Goal: Task Accomplishment & Management: Manage account settings

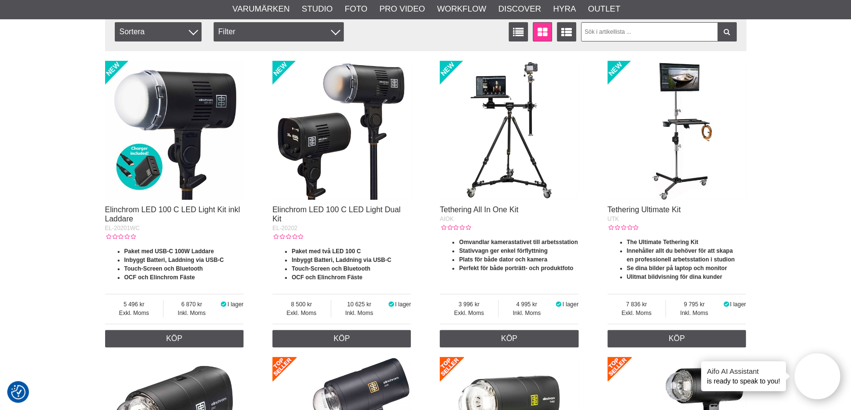
scroll to position [337, 0]
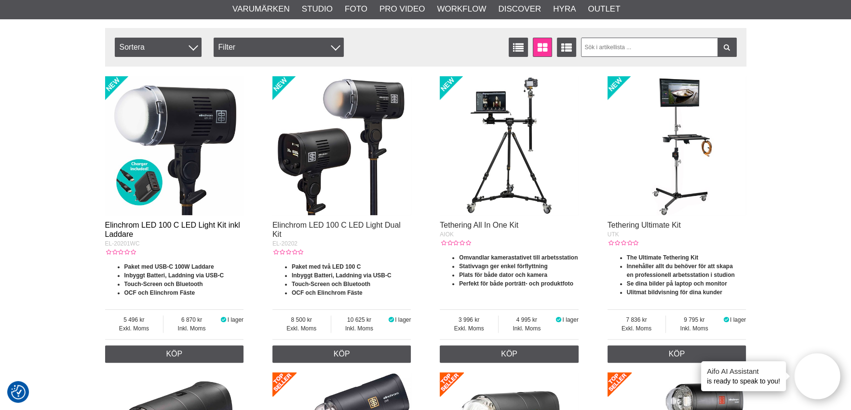
click at [183, 223] on link "Elinchrom LED 100 C LED Light Kit inkl Laddare" at bounding box center [172, 229] width 135 height 17
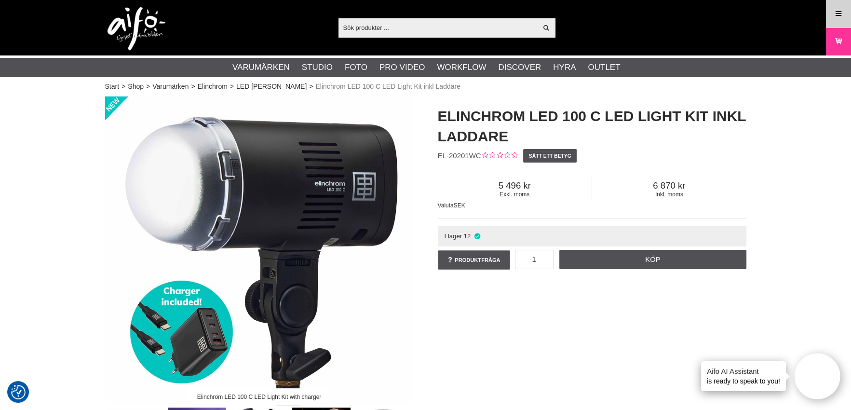
click at [840, 17] on icon at bounding box center [838, 14] width 9 height 11
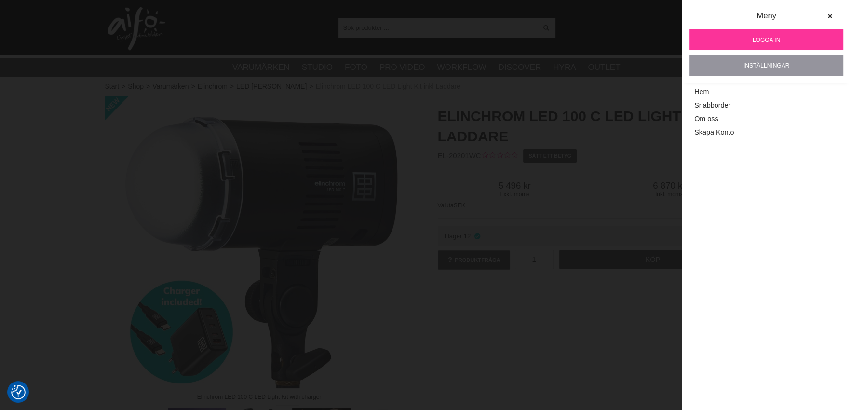
click at [760, 63] on link "Inställningar" at bounding box center [766, 65] width 154 height 21
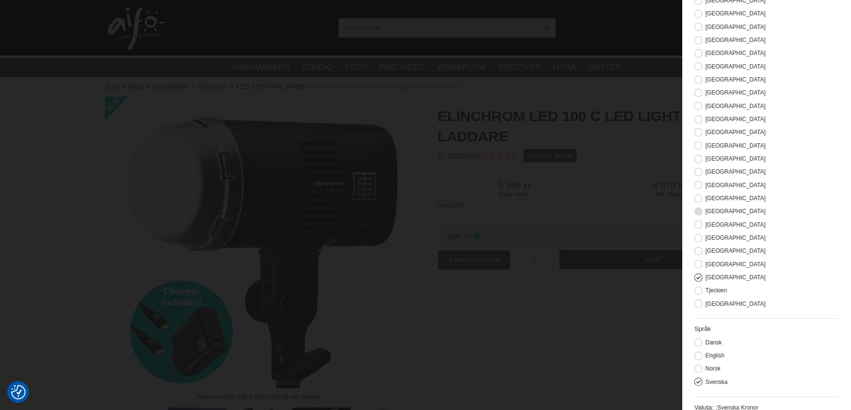
scroll to position [142, 0]
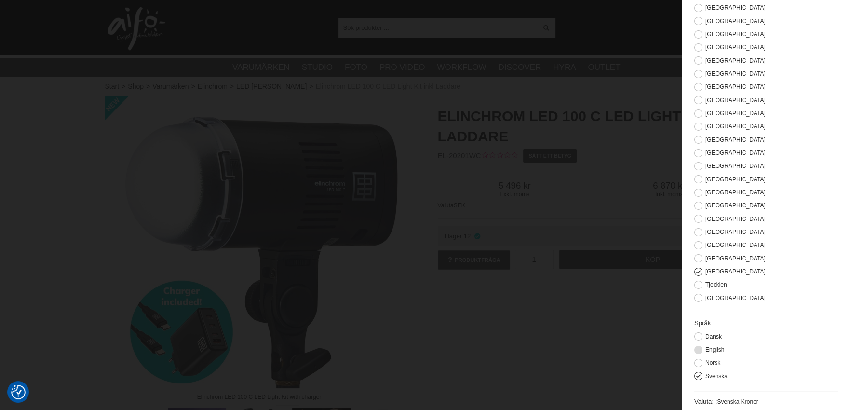
click at [699, 348] on button at bounding box center [698, 350] width 8 height 8
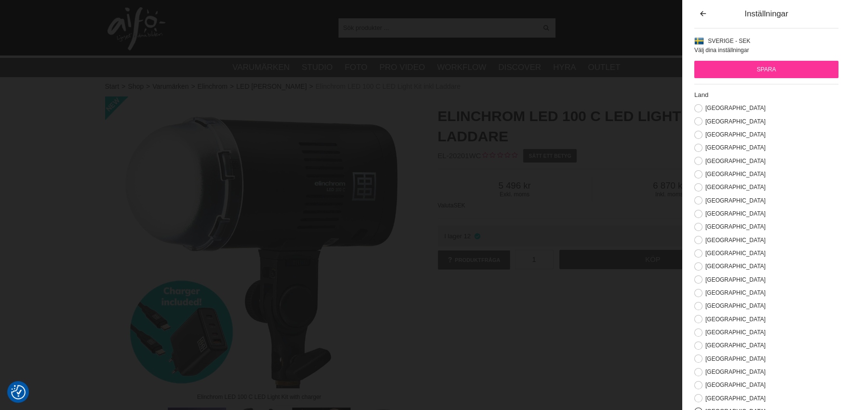
scroll to position [0, 0]
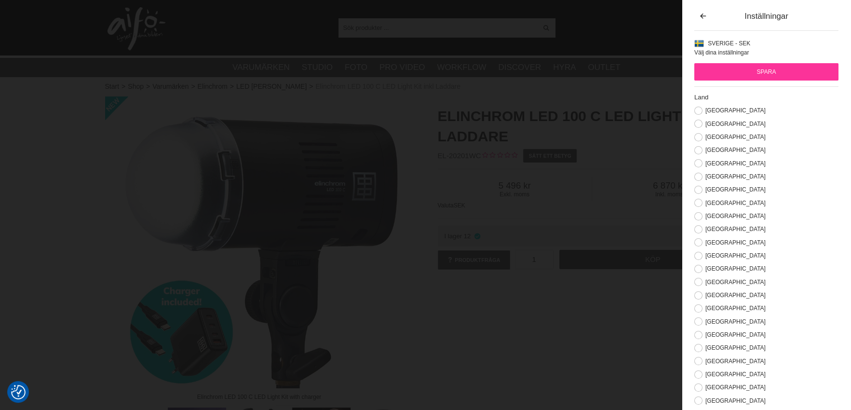
click at [762, 71] on input "Spara" at bounding box center [766, 71] width 144 height 17
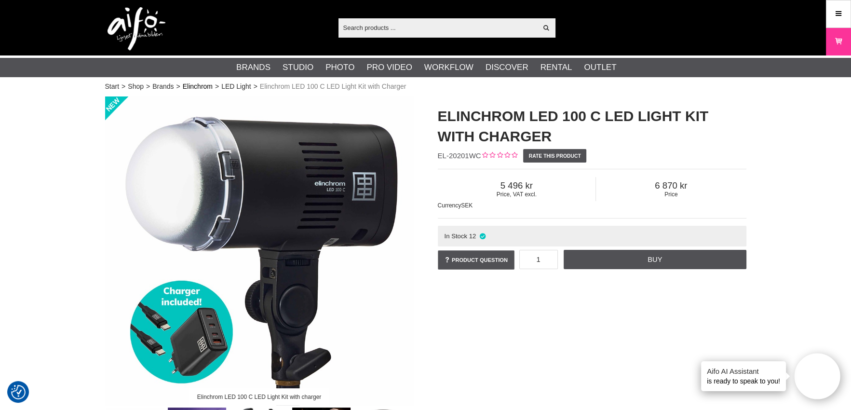
click at [195, 83] on link "Elinchrom" at bounding box center [198, 86] width 30 height 10
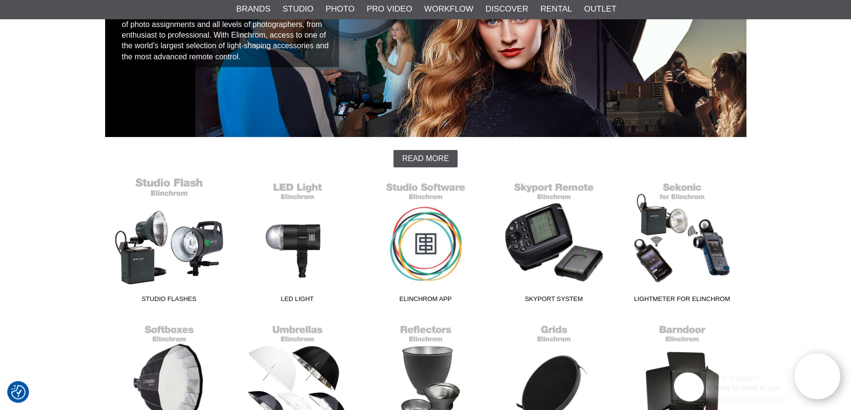
scroll to position [145, 0]
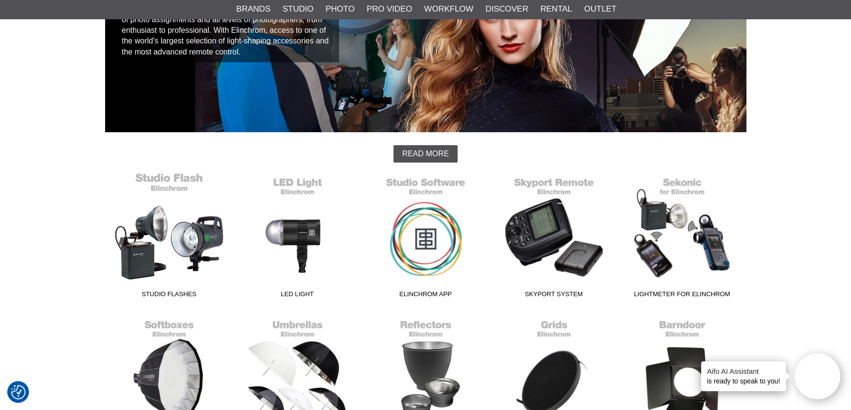
click at [162, 242] on link "Studio Flashes" at bounding box center [169, 237] width 128 height 130
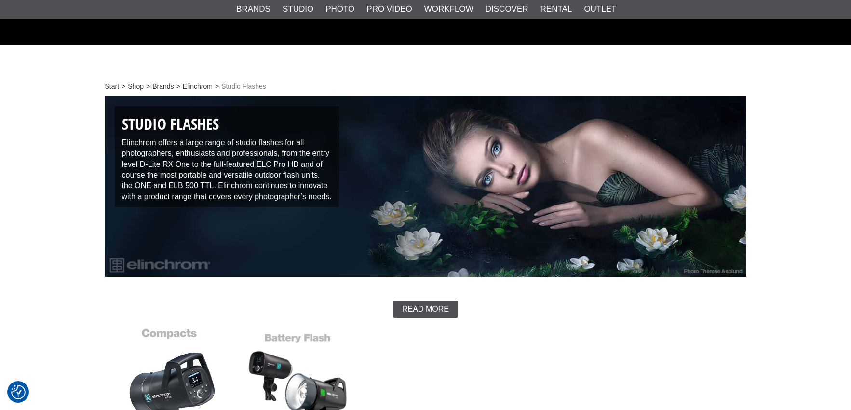
scroll to position [193, 0]
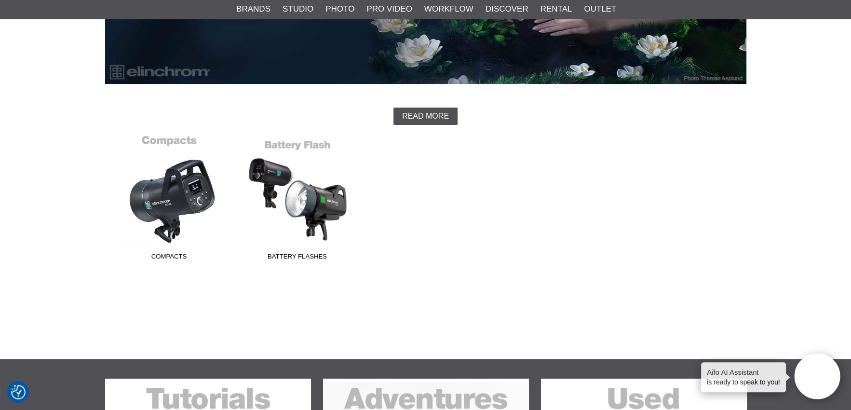
click at [173, 217] on link "Compacts" at bounding box center [169, 199] width 128 height 130
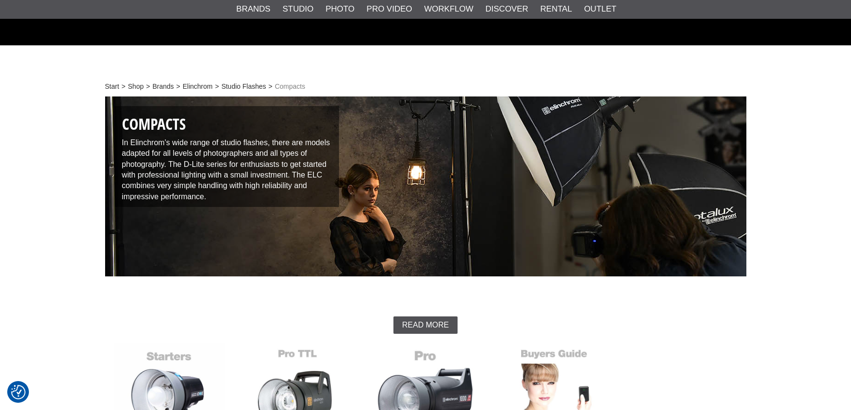
scroll to position [193, 0]
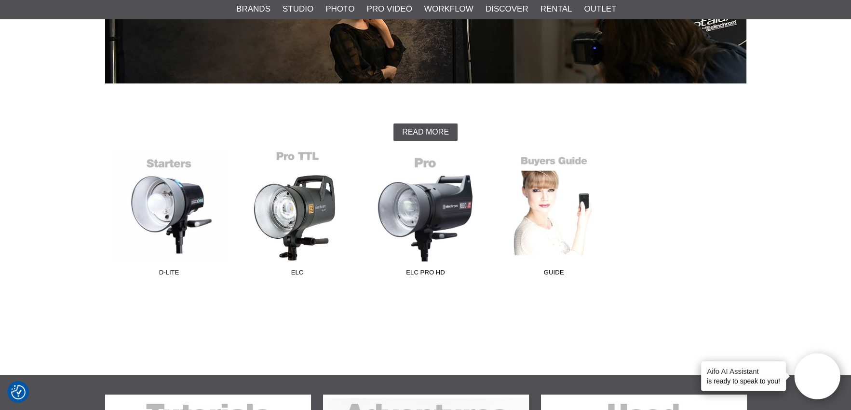
click at [278, 215] on link "ELC" at bounding box center [297, 215] width 128 height 130
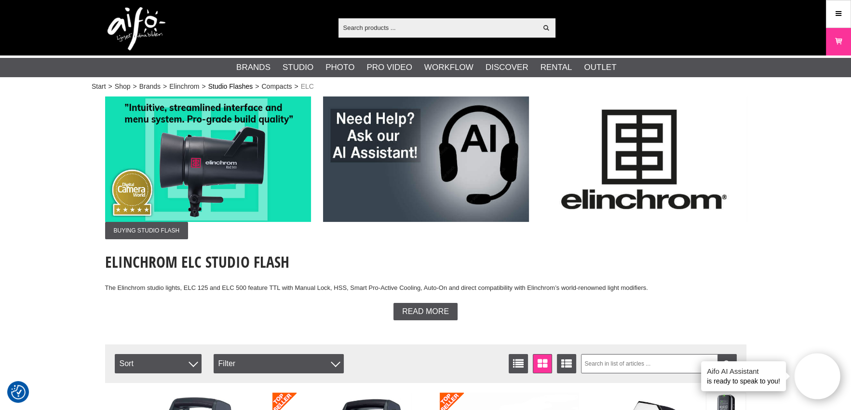
click at [233, 86] on link "Studio Flashes" at bounding box center [230, 86] width 45 height 10
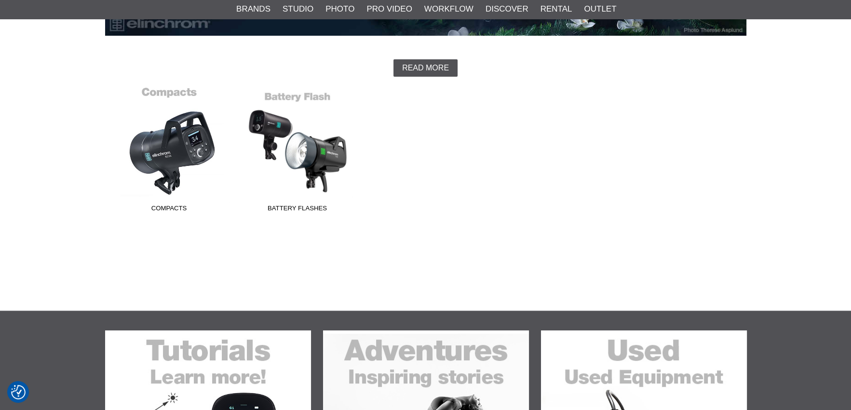
scroll to position [241, 0]
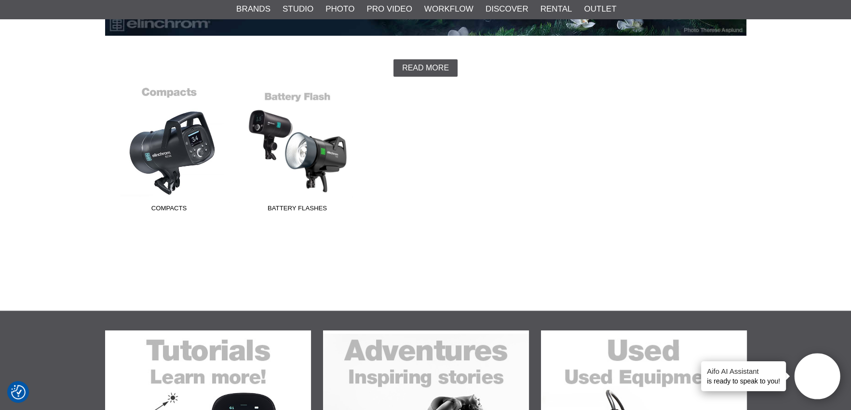
click at [189, 156] on link "Compacts" at bounding box center [169, 151] width 128 height 130
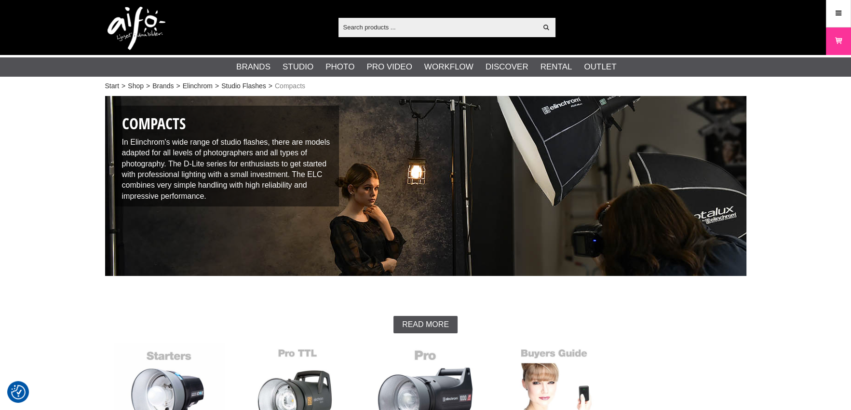
scroll to position [145, 0]
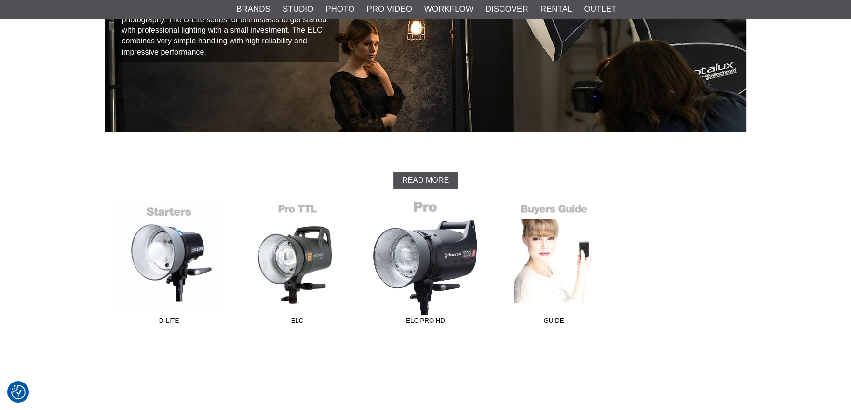
click at [423, 258] on link "ELC Pro HD" at bounding box center [425, 264] width 128 height 130
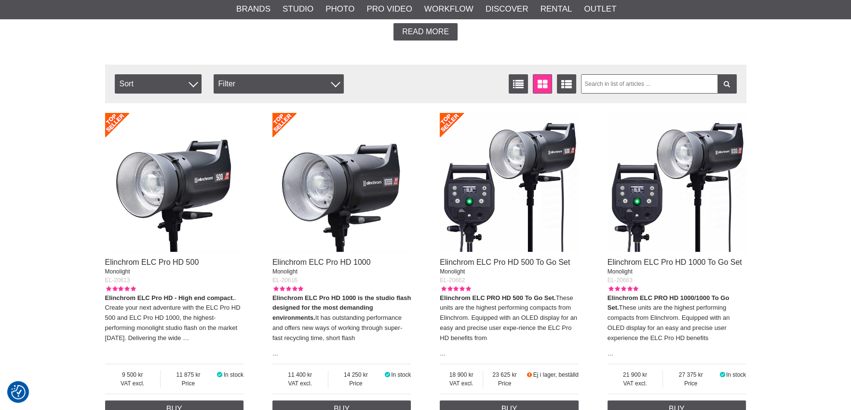
scroll to position [289, 0]
click at [192, 196] on img at bounding box center [174, 182] width 139 height 139
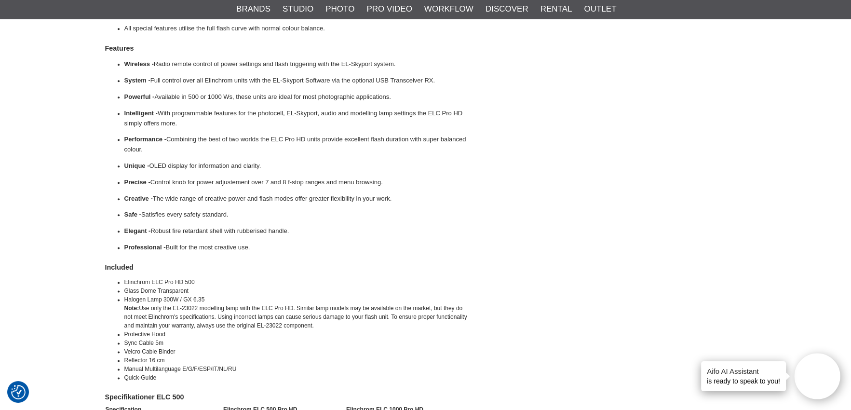
scroll to position [1301, 0]
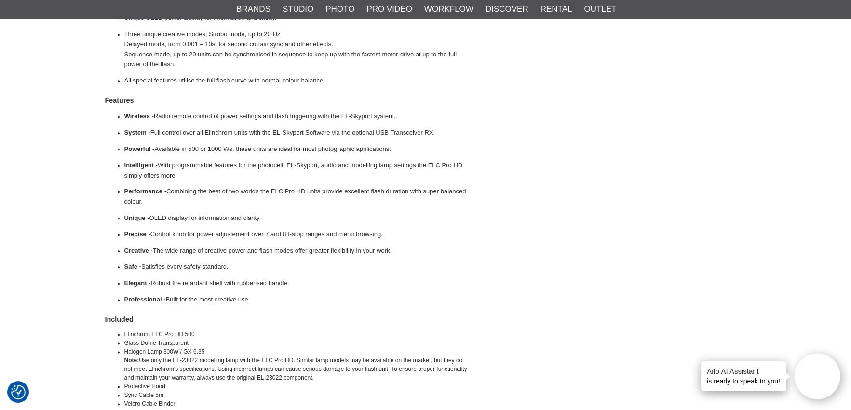
click at [269, 165] on p "Intelligent - With programmable features for the photocell, EL-Skyport, audio a…" at bounding box center [296, 170] width 345 height 20
click at [265, 174] on p "Intelligent - With programmable features for the photocell, EL-Skyport, audio a…" at bounding box center [296, 170] width 345 height 20
